Goal: Check status: Check status

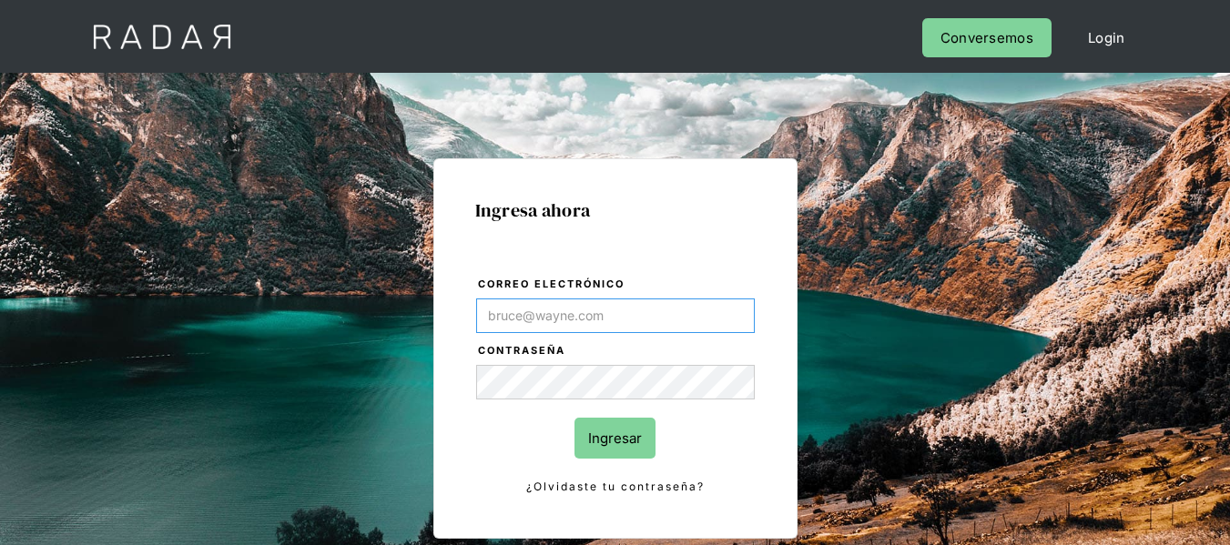
type input "[PERSON_NAME][EMAIL_ADDRESS][DOMAIN_NAME]"
click at [578, 439] on input "Ingresar" at bounding box center [614, 438] width 81 height 41
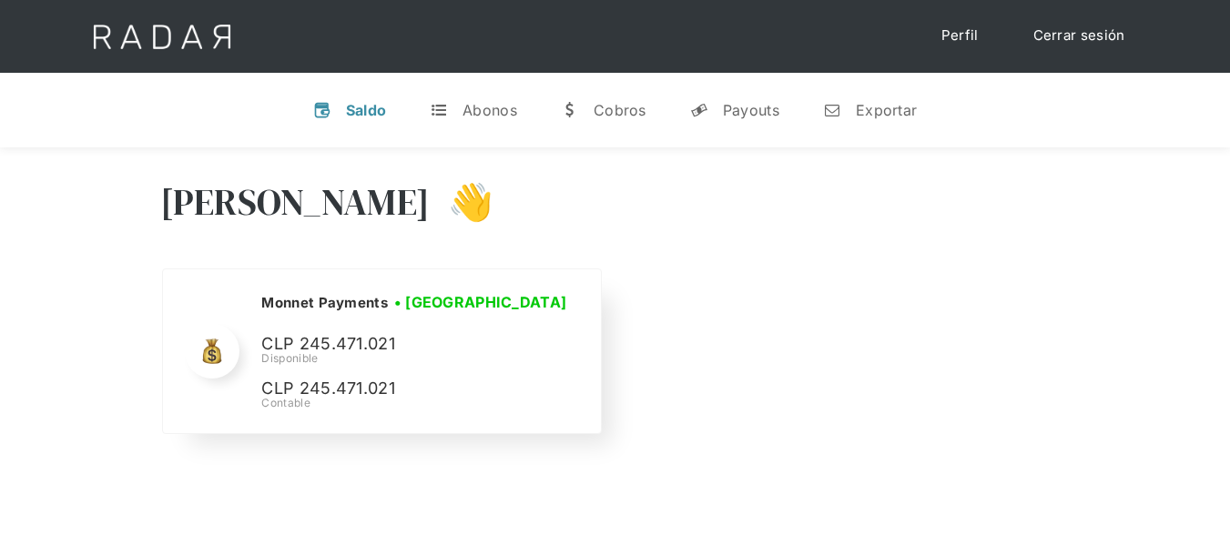
click at [315, 356] on div "Disponible" at bounding box center [416, 358] width 311 height 16
copy div "Disponible"
click at [350, 347] on p "CLP 245.471.021" at bounding box center [397, 344] width 273 height 26
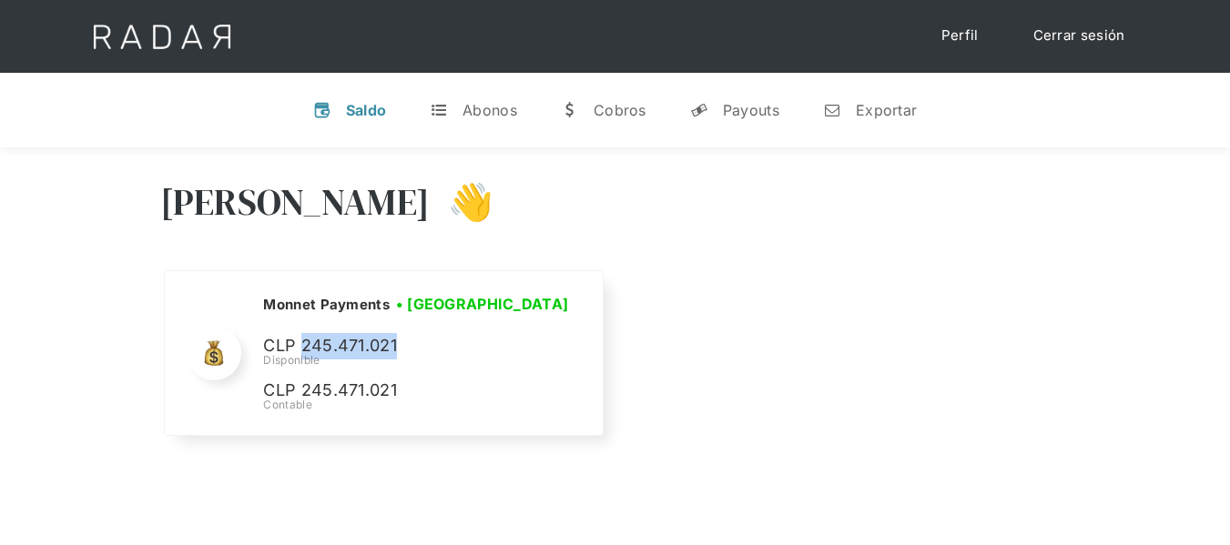
copy p "245.471.021"
